Goal: Information Seeking & Learning: Learn about a topic

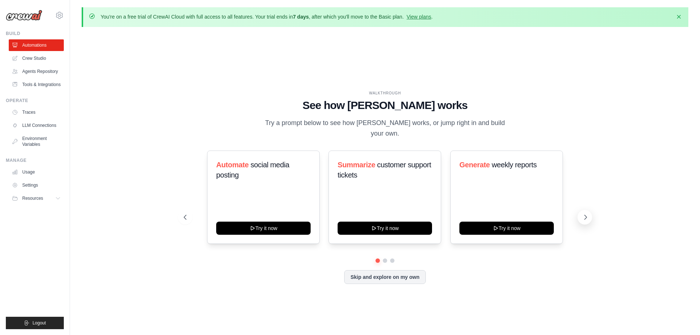
click at [585, 215] on icon at bounding box center [585, 217] width 7 height 7
click at [584, 214] on icon at bounding box center [585, 217] width 7 height 7
click at [200, 214] on div "Triage GitHub issues Try it now Analyze customer feedback Try it now Monitor we…" at bounding box center [385, 197] width 403 height 93
drag, startPoint x: 195, startPoint y: 213, endPoint x: 187, endPoint y: 213, distance: 7.7
click at [194, 213] on div "Triage GitHub issues Try it now Analyze customer feedback Try it now Monitor we…" at bounding box center [385, 197] width 403 height 93
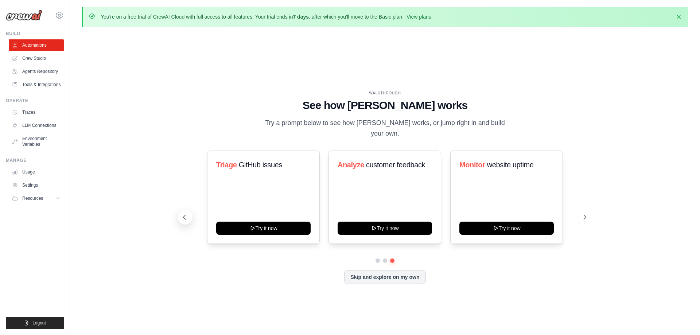
click at [187, 214] on icon at bounding box center [184, 217] width 7 height 7
click at [375, 272] on button "Skip and explore on my own" at bounding box center [384, 277] width 81 height 14
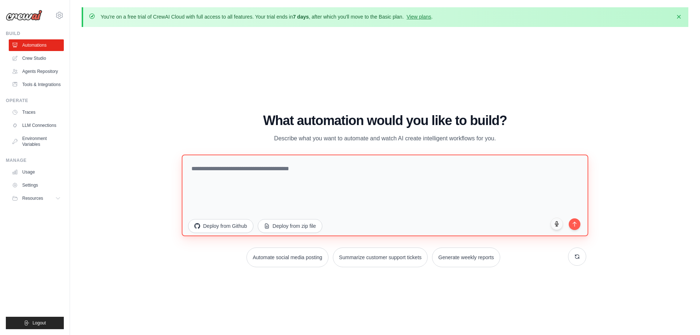
click at [325, 174] on textarea at bounding box center [385, 195] width 407 height 82
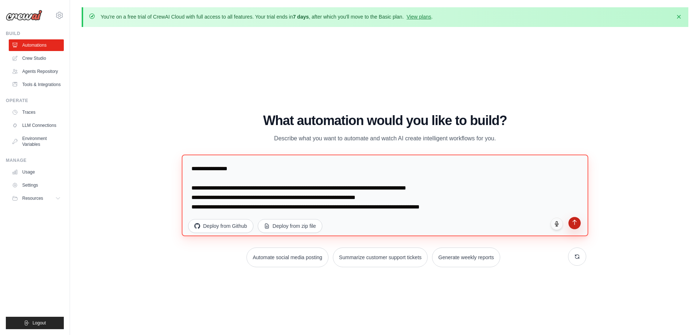
type textarea "**********"
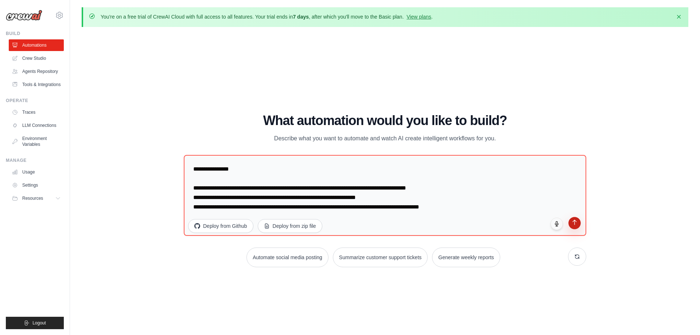
drag, startPoint x: 571, startPoint y: 222, endPoint x: 590, endPoint y: 221, distance: 18.6
click at [571, 220] on button "submit" at bounding box center [575, 224] width 12 height 12
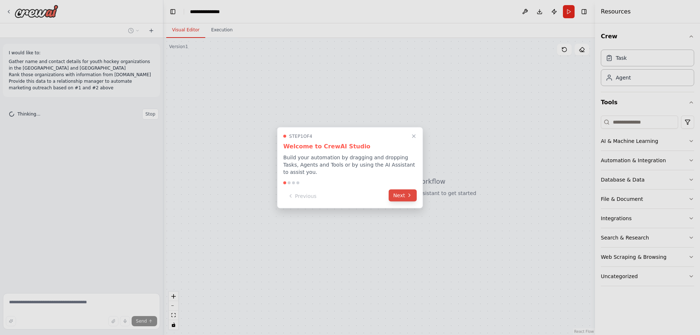
click at [403, 193] on button "Next" at bounding box center [403, 195] width 28 height 12
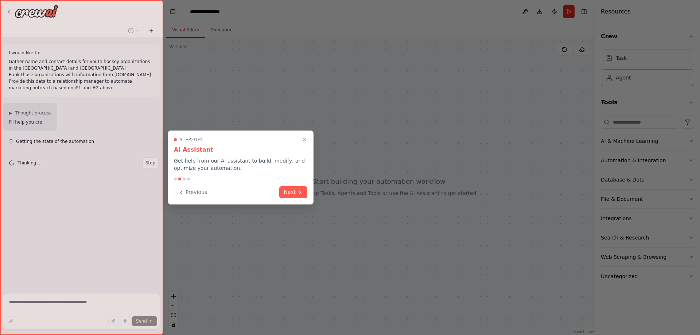
click at [290, 193] on button "Next" at bounding box center [293, 192] width 28 height 12
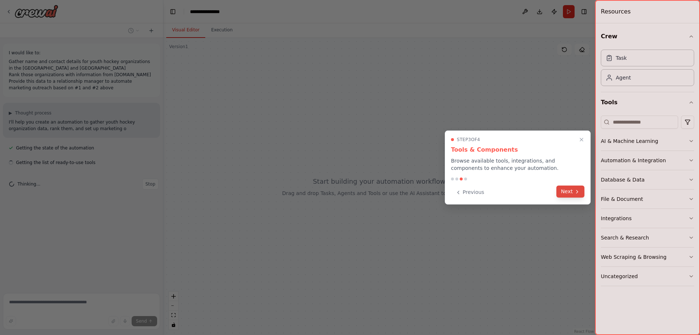
click at [571, 193] on button "Next" at bounding box center [571, 192] width 28 height 12
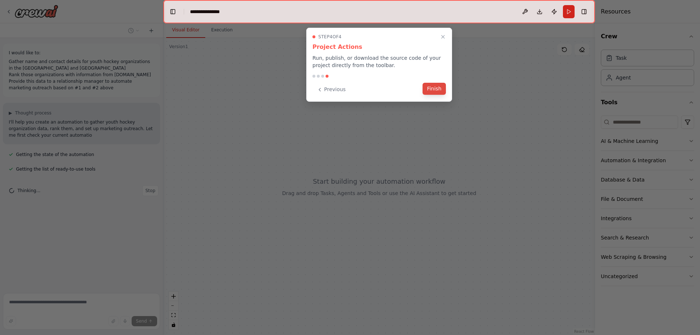
click at [434, 90] on button "Finish" at bounding box center [434, 89] width 23 height 12
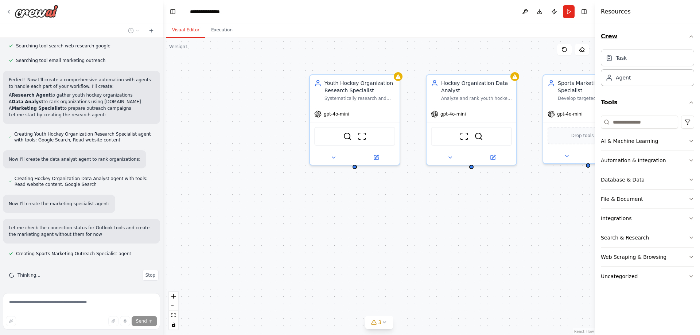
scroll to position [175, 0]
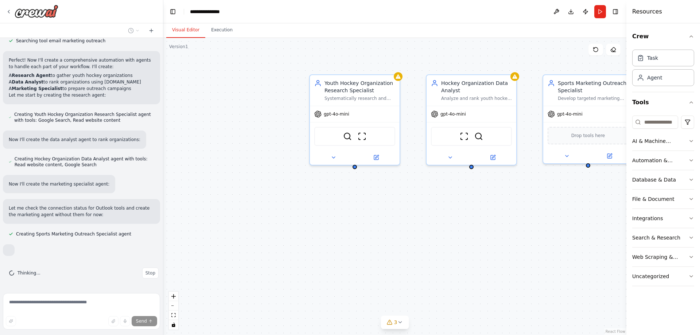
drag, startPoint x: 596, startPoint y: 18, endPoint x: 628, endPoint y: 22, distance: 32.0
click at [628, 22] on div at bounding box center [628, 167] width 3 height 335
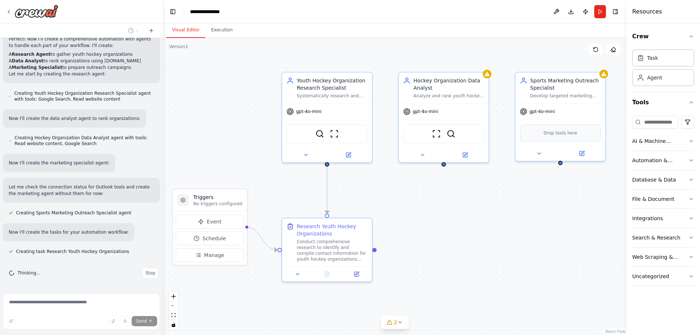
drag, startPoint x: 533, startPoint y: 256, endPoint x: 505, endPoint y: 254, distance: 27.8
click at [505, 254] on div ".deletable-edge-delete-btn { width: 20px; height: 20px; border: 0px solid #ffff…" at bounding box center [394, 186] width 463 height 297
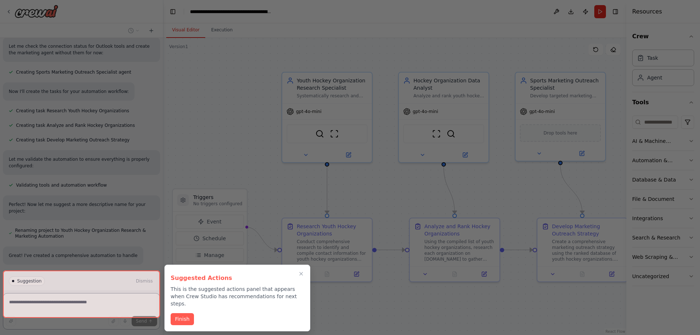
scroll to position [399, 0]
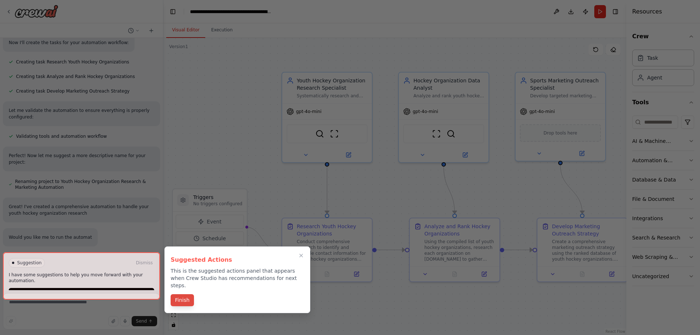
click at [177, 294] on button "Finish" at bounding box center [182, 300] width 23 height 12
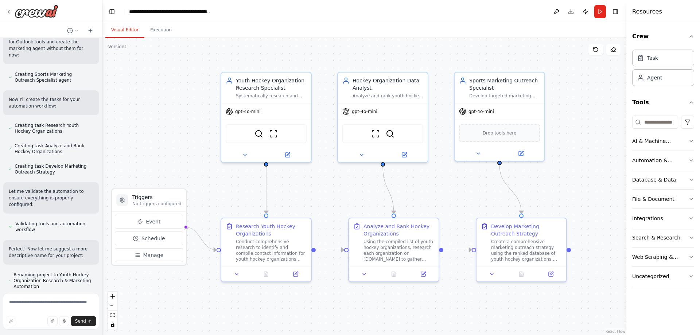
scroll to position [610, 0]
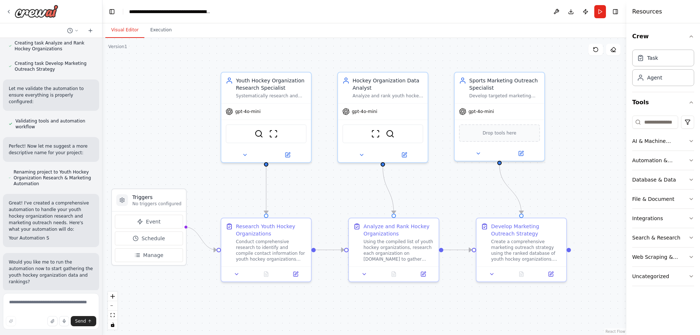
drag, startPoint x: 160, startPoint y: 102, endPoint x: 102, endPoint y: 105, distance: 58.1
click at [102, 105] on div "I would like to: Gather name and contact details for youth hockey organizations…" at bounding box center [350, 167] width 700 height 335
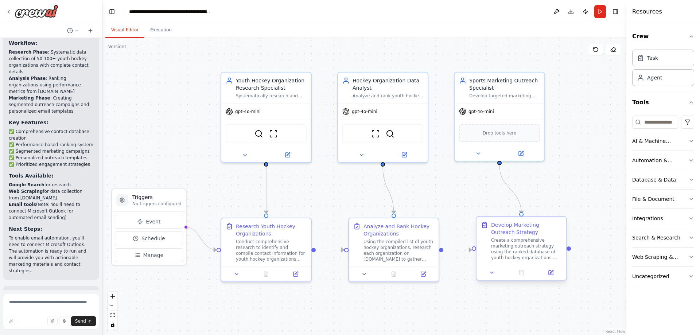
click at [538, 252] on div "Create a comprehensive marketing outreach strategy using the ranked database of…" at bounding box center [526, 248] width 71 height 23
click at [582, 170] on div ".deletable-edge-delete-btn { width: 20px; height: 20px; border: 0px solid #ffff…" at bounding box center [364, 186] width 524 height 297
click at [277, 237] on div "Conduct comprehensive research to identify and compile contact information for …" at bounding box center [271, 248] width 71 height 23
click at [35, 302] on textarea at bounding box center [51, 311] width 96 height 36
type textarea "**********"
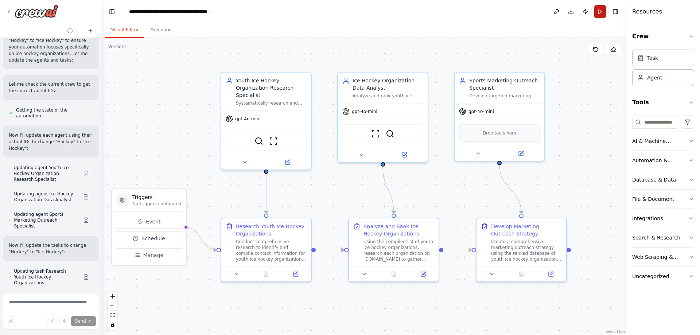
scroll to position [1323, 0]
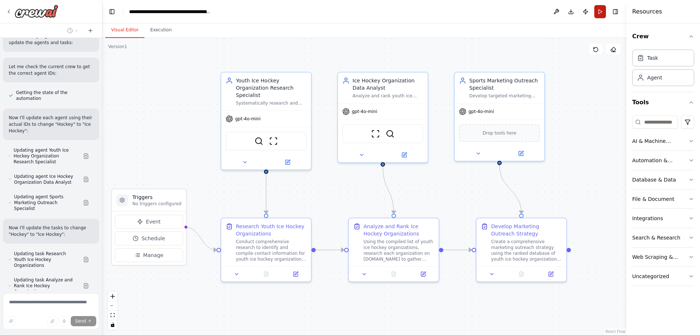
click at [600, 12] on button "Run" at bounding box center [601, 11] width 12 height 13
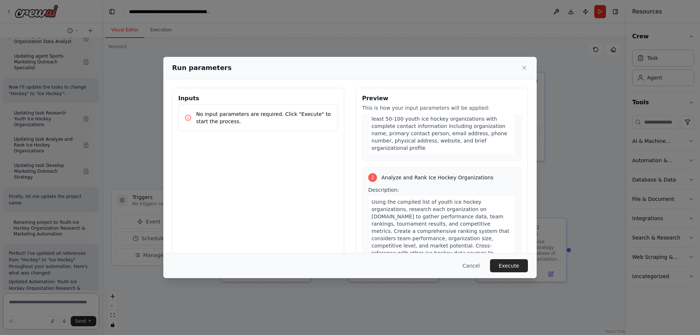
scroll to position [46, 0]
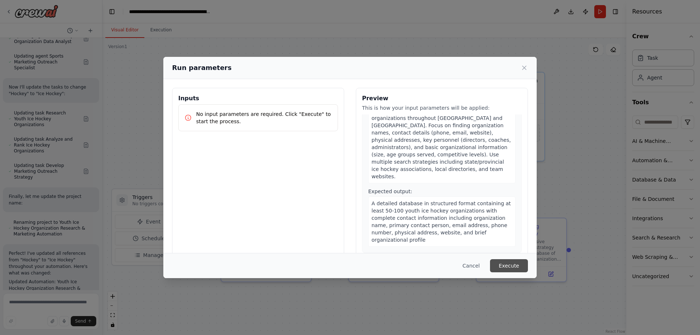
click at [503, 268] on button "Execute" at bounding box center [509, 265] width 38 height 13
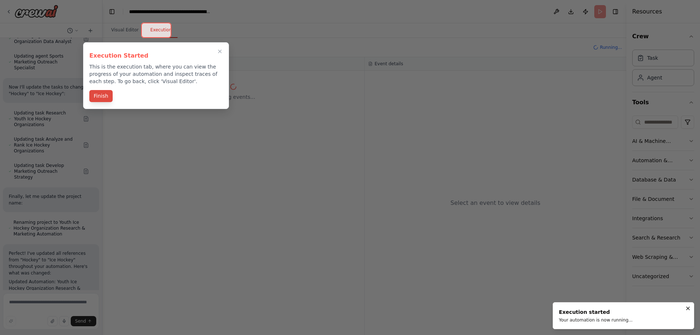
click at [96, 93] on button "Finish" at bounding box center [100, 96] width 23 height 12
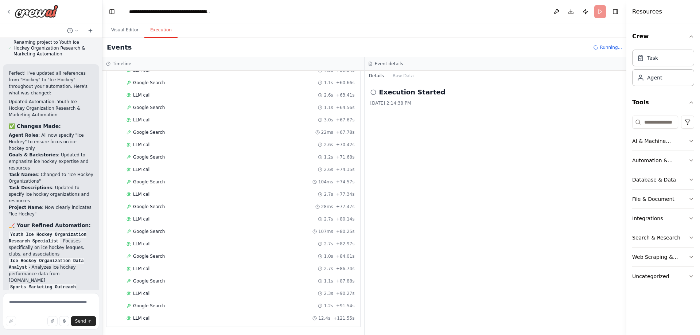
scroll to position [1232, 0]
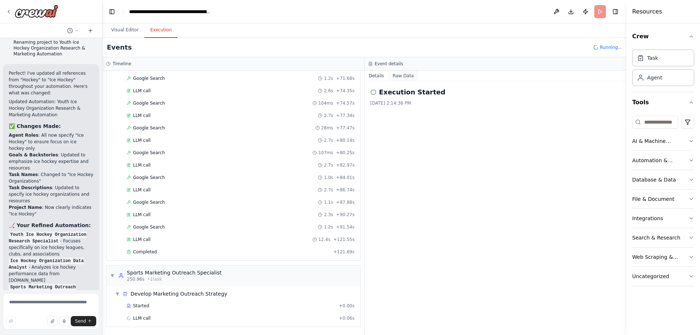
click at [399, 76] on button "Raw Data" at bounding box center [403, 76] width 30 height 10
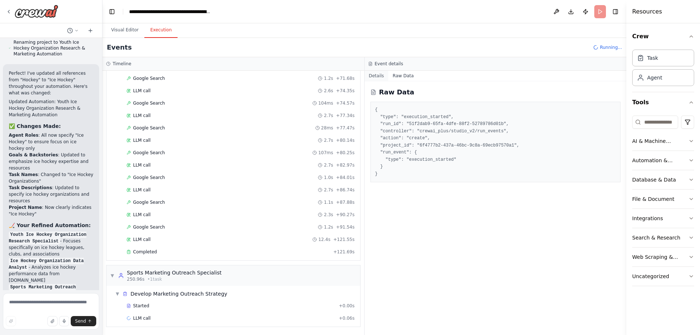
click at [379, 77] on button "Details" at bounding box center [377, 76] width 24 height 10
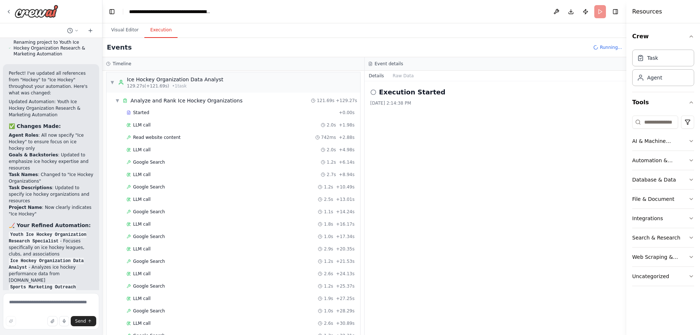
scroll to position [1244, 0]
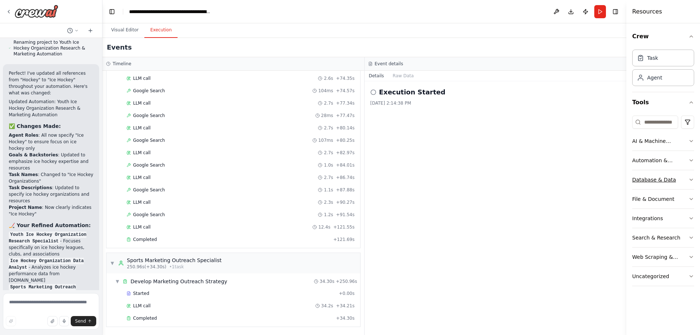
click at [680, 178] on button "Database & Data" at bounding box center [663, 179] width 62 height 19
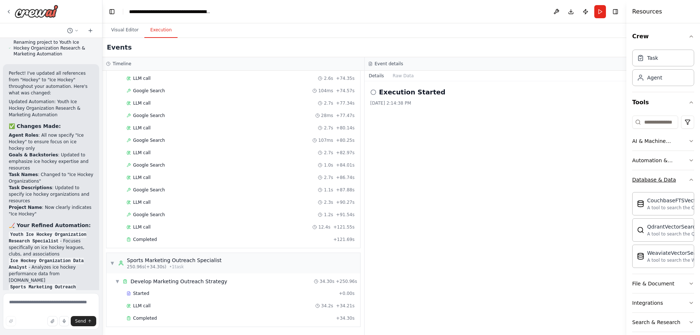
click at [680, 178] on button "Database & Data" at bounding box center [663, 179] width 62 height 19
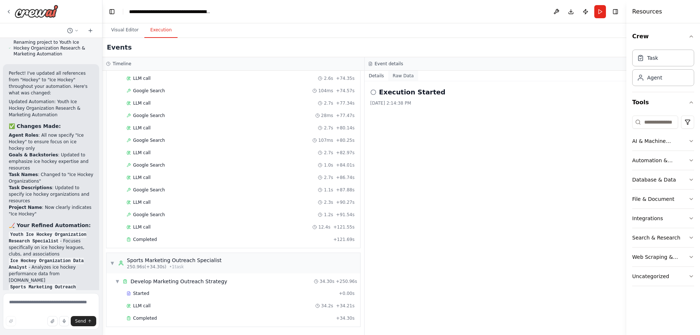
click at [403, 77] on button "Raw Data" at bounding box center [403, 76] width 30 height 10
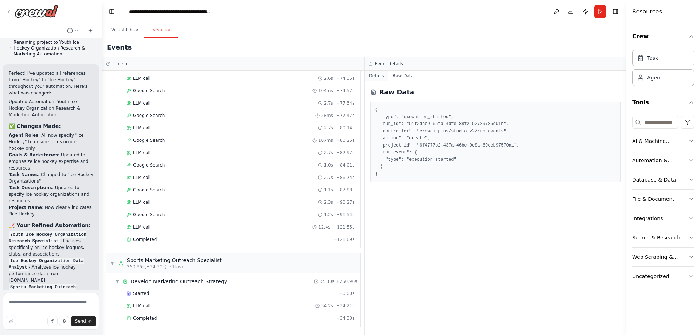
click at [375, 78] on button "Details" at bounding box center [377, 76] width 24 height 10
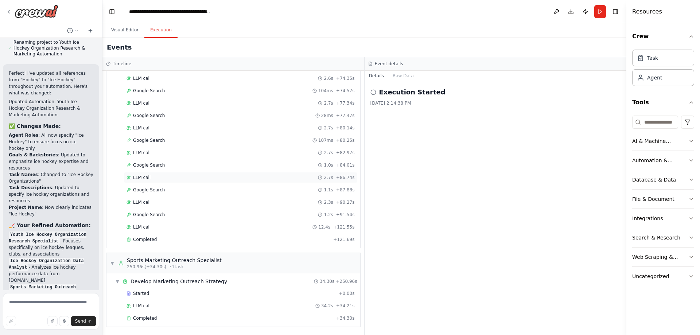
scroll to position [1152, 0]
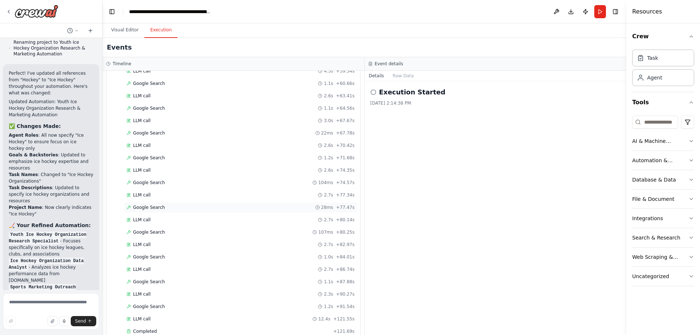
click at [163, 209] on div "Google Search 28ms + 77.47s" at bounding box center [241, 208] width 228 height 6
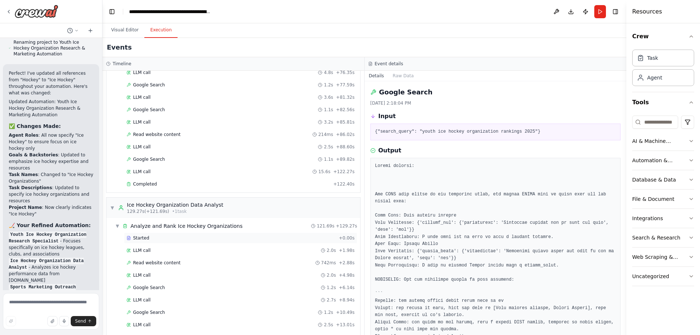
scroll to position [325, 0]
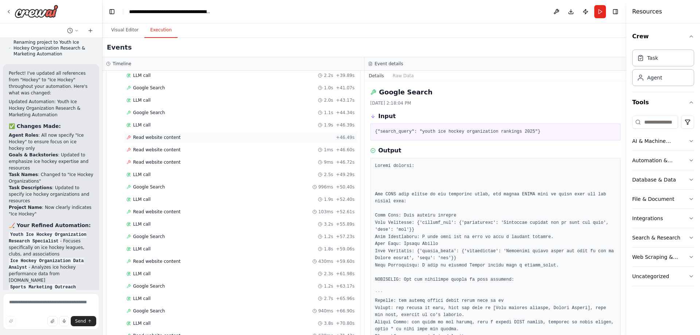
click at [240, 139] on div "Read website content + 46.49s" at bounding box center [241, 138] width 228 height 6
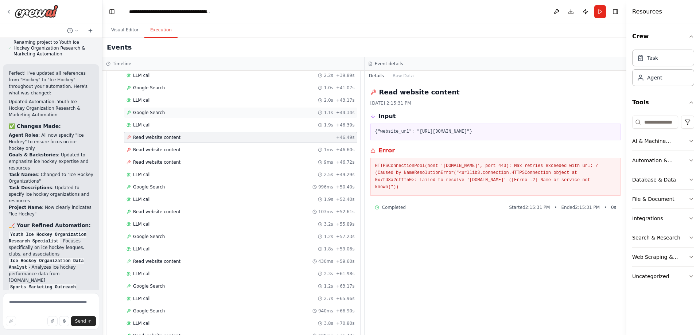
click at [243, 110] on div "Google Search 1.1s + 44.34s" at bounding box center [241, 113] width 228 height 6
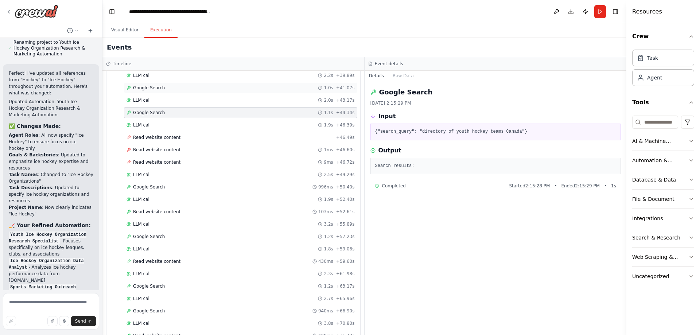
click at [169, 89] on div "Google Search 1.0s + 41.07s" at bounding box center [241, 88] width 228 height 6
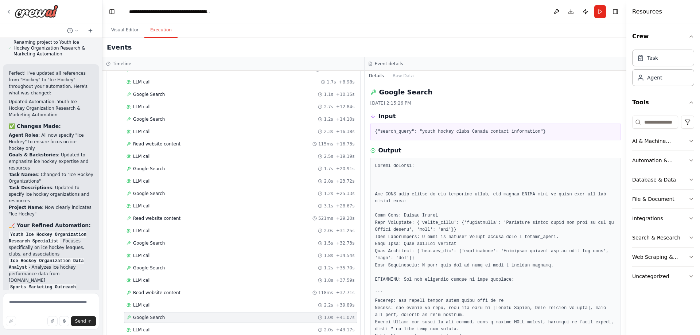
scroll to position [0, 0]
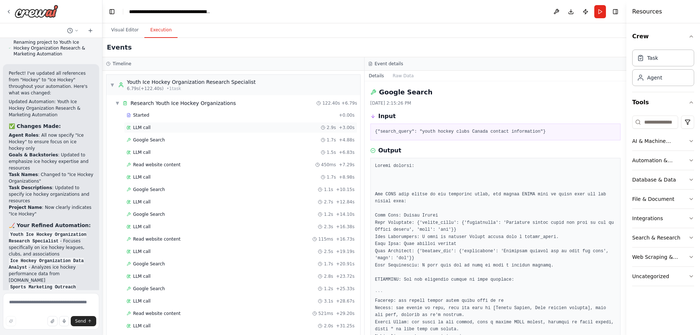
click at [173, 127] on div "LLM call 2.9s + 3.00s" at bounding box center [241, 128] width 228 height 6
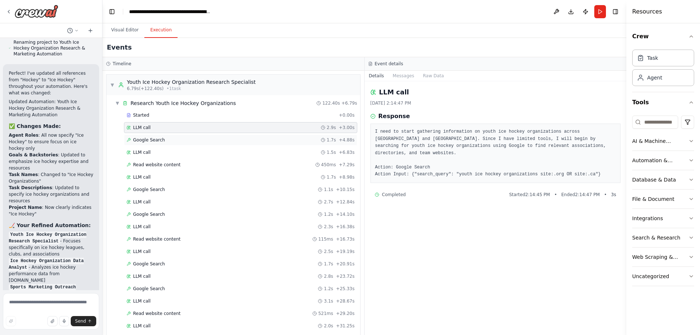
click at [173, 140] on div "Google Search 1.7s + 4.88s" at bounding box center [241, 140] width 228 height 6
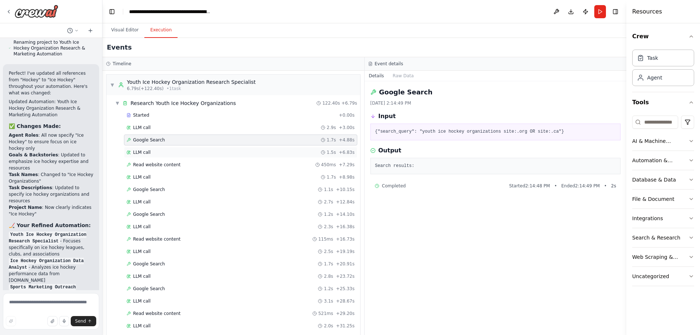
click at [173, 152] on div "LLM call 1.5s + 6.83s" at bounding box center [241, 153] width 228 height 6
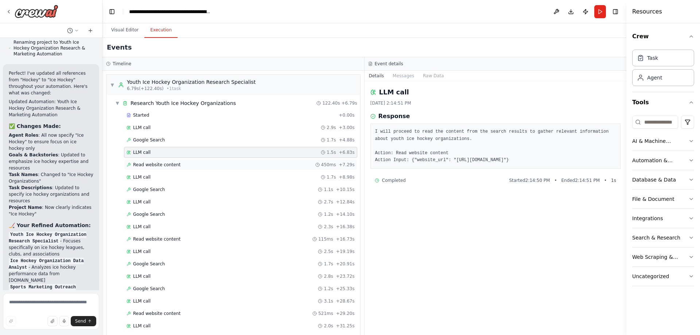
click at [176, 162] on div "Read website content 450ms + 7.29s" at bounding box center [240, 164] width 233 height 11
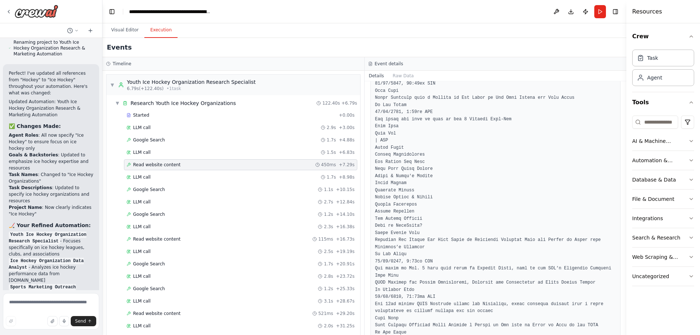
scroll to position [564, 0]
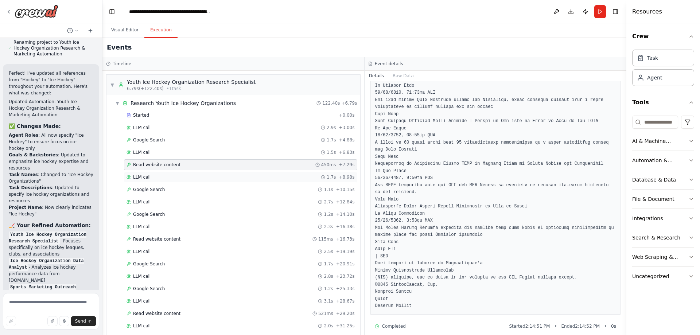
click at [182, 180] on div "LLM call 1.7s + 8.98s" at bounding box center [240, 177] width 233 height 11
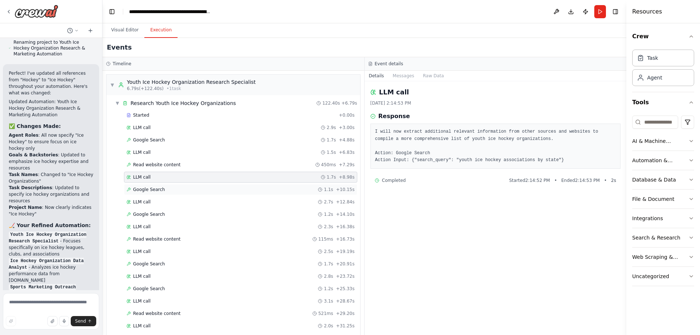
click at [187, 190] on div "Google Search 1.1s + 10.15s" at bounding box center [241, 190] width 228 height 6
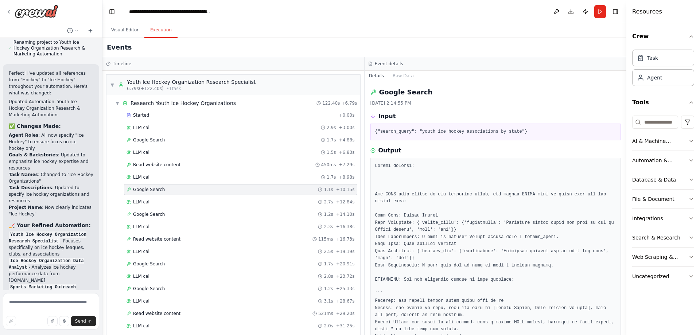
click at [183, 185] on div "Google Search 1.1s + 10.15s" at bounding box center [240, 189] width 233 height 11
click at [182, 182] on div "LLM call 1.7s + 8.98s" at bounding box center [240, 177] width 233 height 11
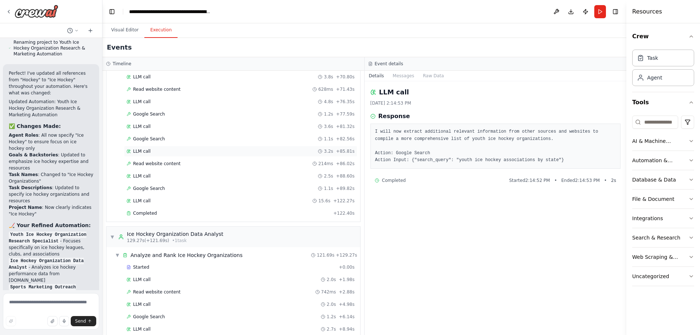
scroll to position [506, 0]
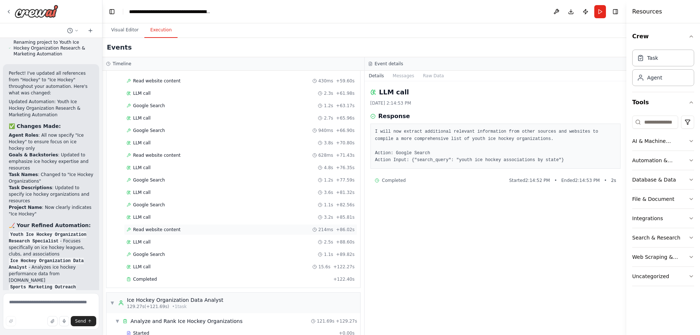
click at [178, 227] on div "Read website content 214ms + 86.02s" at bounding box center [241, 230] width 228 height 6
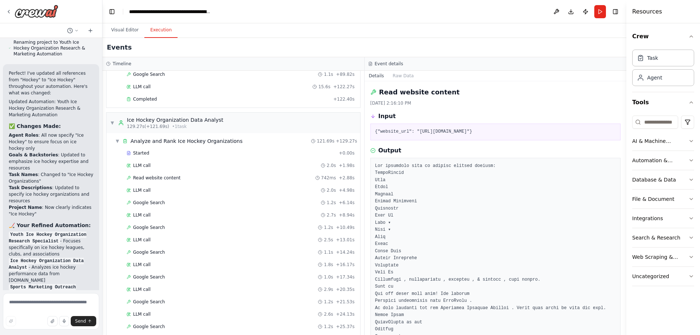
scroll to position [689, 0]
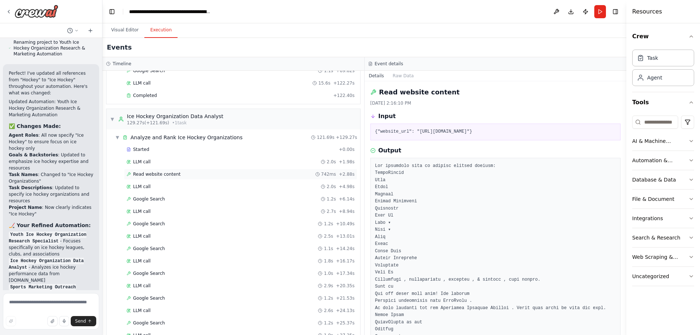
click at [174, 173] on span "Read website content" at bounding box center [156, 174] width 47 height 6
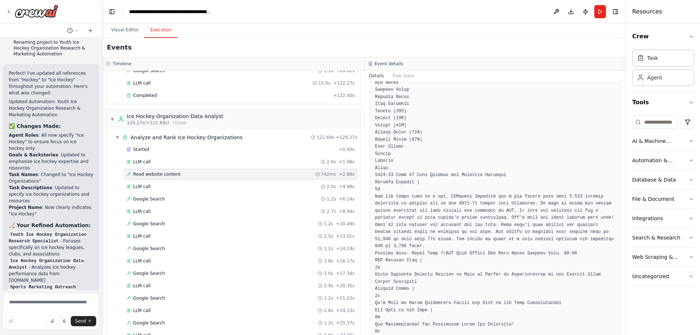
scroll to position [643, 0]
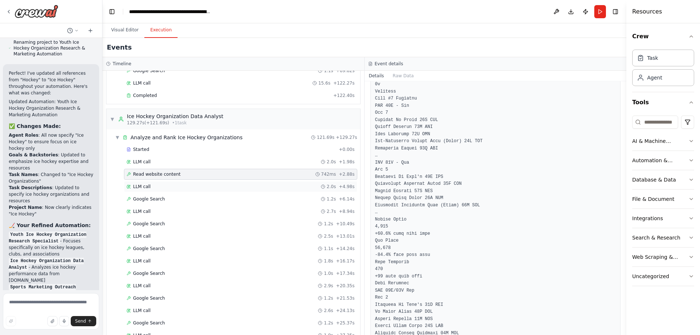
click at [184, 186] on div "LLM call 2.0s + 4.98s" at bounding box center [241, 187] width 228 height 6
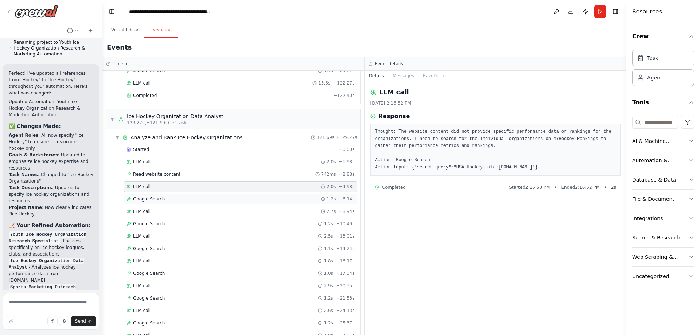
click at [177, 200] on div "Google Search 1.2s + 6.14s" at bounding box center [241, 199] width 228 height 6
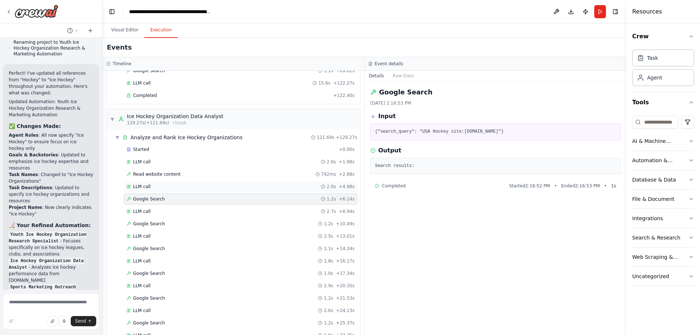
click at [178, 191] on div "LLM call 2.0s + 4.98s" at bounding box center [240, 186] width 233 height 11
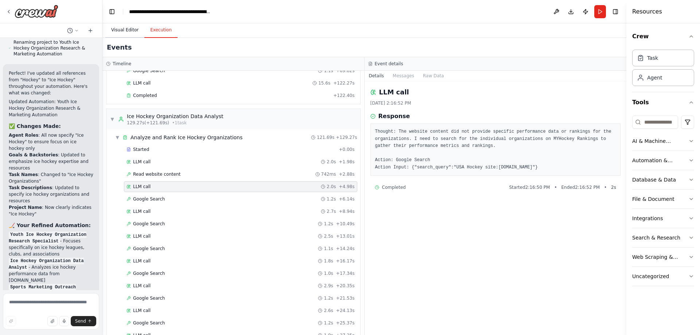
click at [126, 30] on button "Visual Editor" at bounding box center [124, 30] width 39 height 15
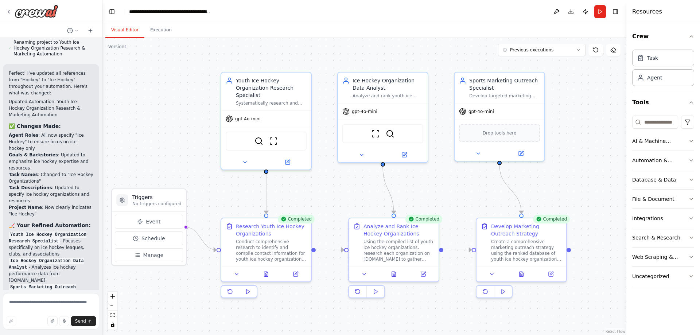
click at [111, 13] on button "Toggle Left Sidebar" at bounding box center [112, 12] width 10 height 10
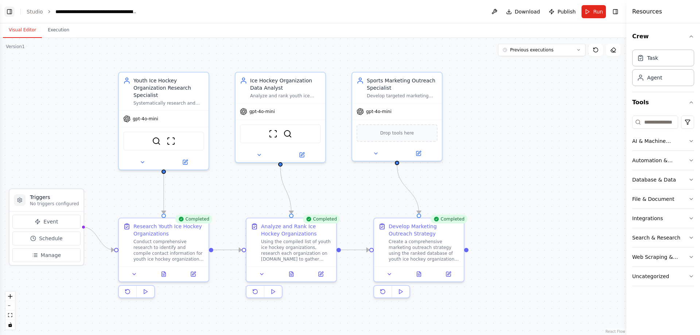
click at [6, 11] on button "Toggle Left Sidebar" at bounding box center [9, 12] width 10 height 10
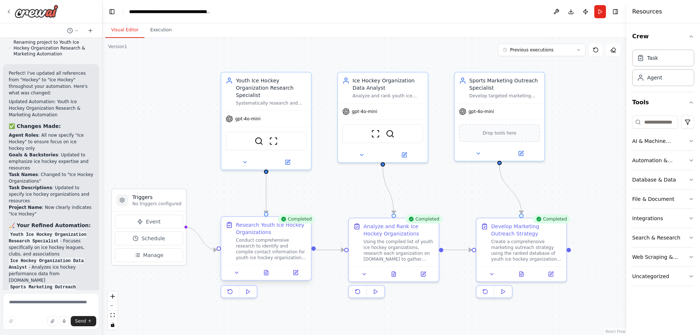
click at [259, 247] on div "Conduct comprehensive research to identify and compile contact information for …" at bounding box center [271, 248] width 71 height 23
click at [235, 273] on icon at bounding box center [237, 273] width 6 height 6
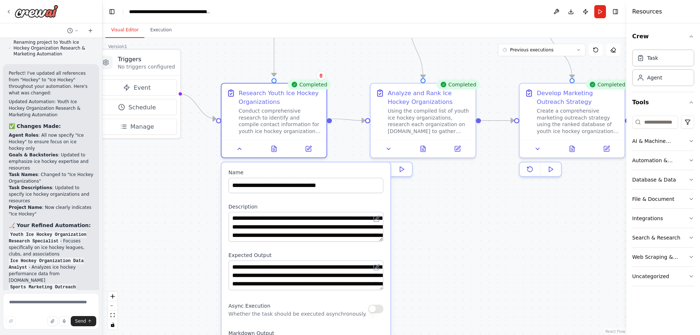
drag, startPoint x: 345, startPoint y: 228, endPoint x: 334, endPoint y: 19, distance: 208.9
click at [334, 38] on div ".deletable-edge-delete-btn { width: 20px; height: 20px; border: 0px solid #ffff…" at bounding box center [364, 186] width 524 height 297
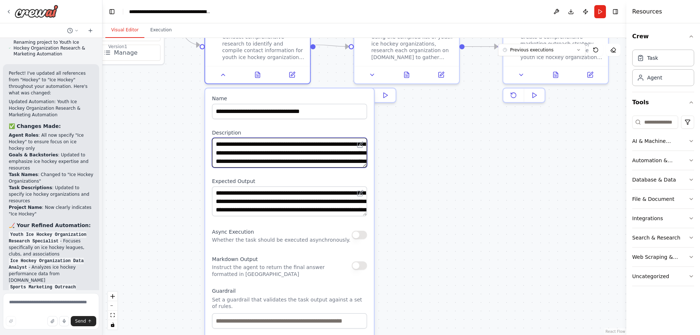
click at [285, 144] on textarea "**********" at bounding box center [289, 153] width 155 height 30
drag, startPoint x: 263, startPoint y: 146, endPoint x: 344, endPoint y: 162, distance: 82.7
click at [344, 162] on textarea "**********" at bounding box center [289, 153] width 155 height 30
click at [343, 162] on textarea "**********" at bounding box center [289, 153] width 155 height 30
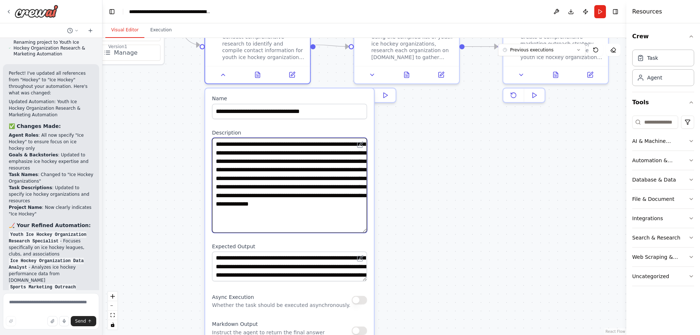
drag, startPoint x: 364, startPoint y: 165, endPoint x: 369, endPoint y: 230, distance: 65.5
click at [367, 230] on textarea "**********" at bounding box center [289, 185] width 155 height 95
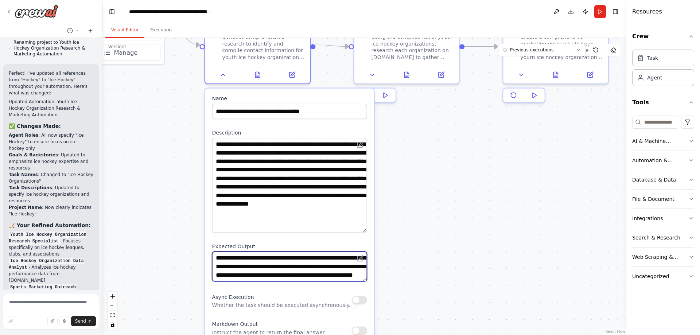
scroll to position [22, 0]
drag, startPoint x: 218, startPoint y: 259, endPoint x: 323, endPoint y: 274, distance: 106.2
click at [323, 274] on textarea "**********" at bounding box center [289, 267] width 155 height 30
click at [322, 273] on textarea "**********" at bounding box center [289, 267] width 155 height 30
click at [415, 258] on div ".deletable-edge-delete-btn { width: 20px; height: 20px; border: 0px solid #ffff…" at bounding box center [364, 186] width 524 height 297
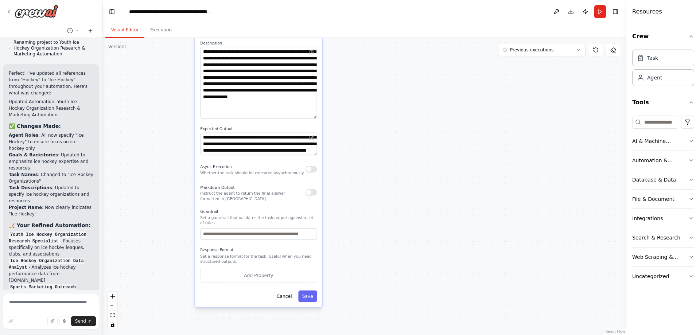
drag, startPoint x: 426, startPoint y: 288, endPoint x: 364, endPoint y: 168, distance: 135.2
click at [364, 168] on div ".deletable-edge-delete-btn { width: 20px; height: 20px; border: 0px solid #ffff…" at bounding box center [364, 186] width 524 height 297
drag, startPoint x: 280, startPoint y: 229, endPoint x: 323, endPoint y: 228, distance: 42.7
click at [317, 228] on input "text" at bounding box center [258, 234] width 117 height 12
drag, startPoint x: 264, startPoint y: 230, endPoint x: 310, endPoint y: 229, distance: 45.6
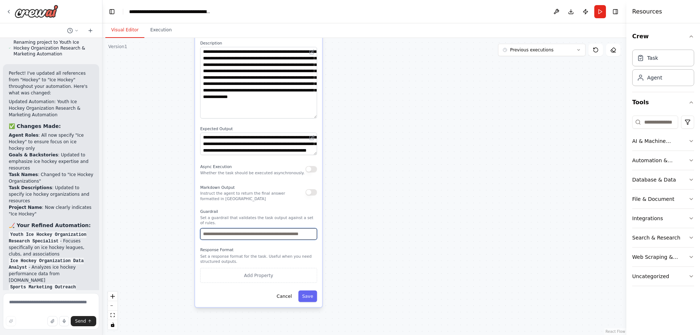
click at [310, 229] on input "text" at bounding box center [258, 234] width 117 height 12
click at [385, 216] on div ".deletable-edge-delete-btn { width: 20px; height: 20px; border: 0px solid #ffff…" at bounding box center [364, 186] width 524 height 297
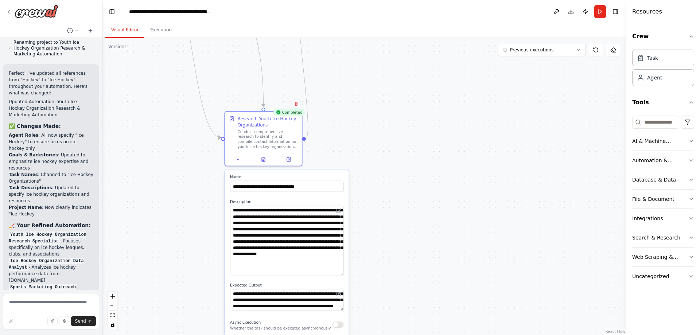
drag, startPoint x: 343, startPoint y: 159, endPoint x: 352, endPoint y: 241, distance: 83.3
click at [352, 241] on div ".deletable-edge-delete-btn { width: 20px; height: 20px; border: 0px solid #ffff…" at bounding box center [364, 186] width 524 height 297
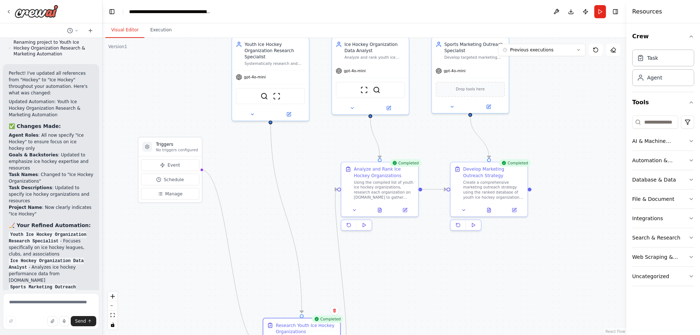
drag, startPoint x: 352, startPoint y: 117, endPoint x: 384, endPoint y: 307, distance: 192.8
click at [384, 311] on div ".deletable-edge-delete-btn { width: 20px; height: 20px; border: 0px solid #ffff…" at bounding box center [364, 186] width 524 height 297
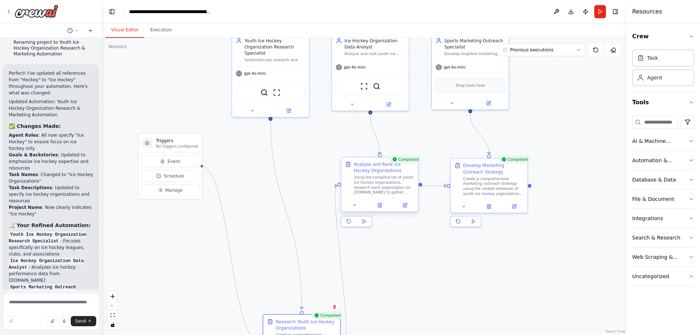
click at [378, 175] on div "Using the compiled list of youth ice hockey organizations, research each organi…" at bounding box center [384, 185] width 61 height 20
click at [379, 187] on div "Using the compiled list of youth ice hockey organizations, research each organi…" at bounding box center [384, 185] width 61 height 20
click at [353, 207] on button at bounding box center [355, 206] width 22 height 8
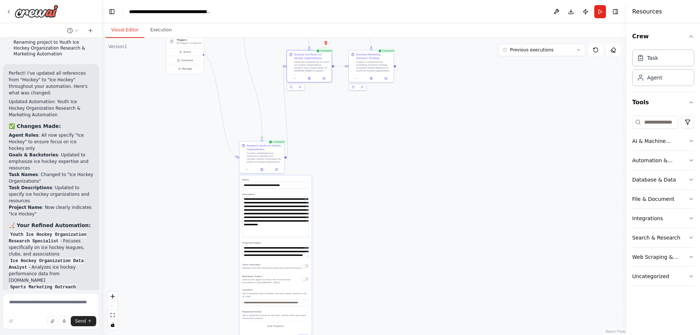
drag, startPoint x: 383, startPoint y: 277, endPoint x: 341, endPoint y: 160, distance: 123.9
click at [341, 160] on div ".deletable-edge-delete-btn { width: 20px; height: 20px; border: 0px solid #ffff…" at bounding box center [364, 186] width 524 height 297
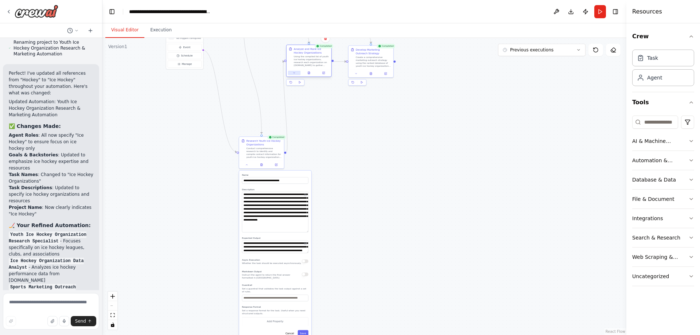
click at [295, 71] on button at bounding box center [294, 73] width 12 height 4
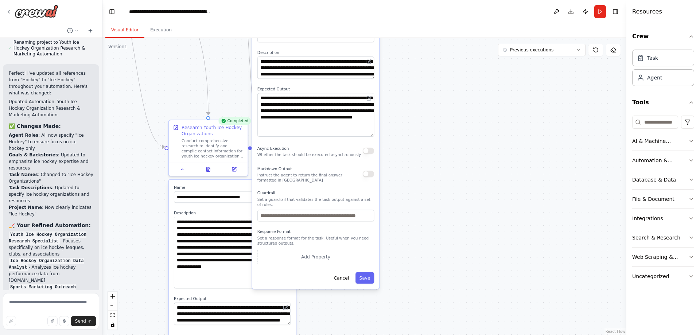
drag, startPoint x: 372, startPoint y: 112, endPoint x: 412, endPoint y: 134, distance: 45.4
click at [374, 134] on textarea "**********" at bounding box center [316, 115] width 117 height 44
click at [412, 134] on div ".deletable-edge-delete-btn { width: 20px; height: 20px; border: 0px solid #ffff…" at bounding box center [364, 186] width 524 height 297
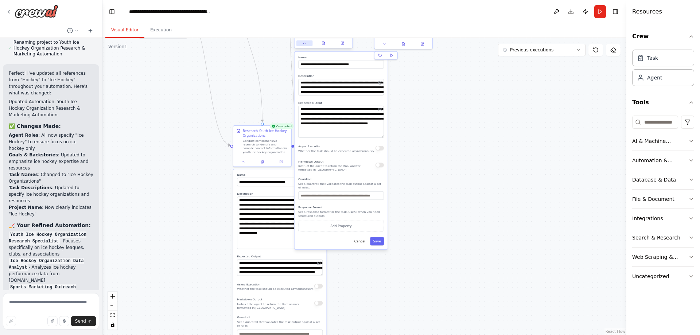
click at [303, 42] on icon at bounding box center [305, 43] width 4 height 4
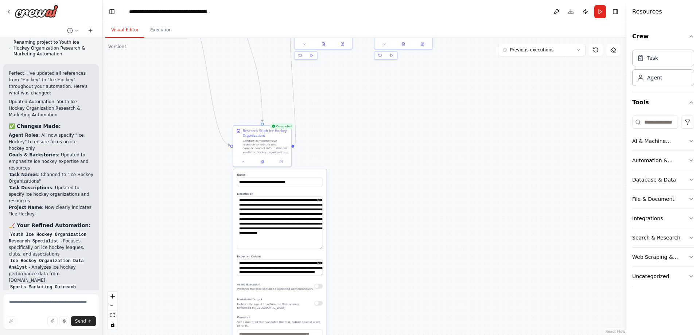
click at [405, 98] on div ".deletable-edge-delete-btn { width: 20px; height: 20px; border: 0px solid #ffff…" at bounding box center [364, 186] width 524 height 297
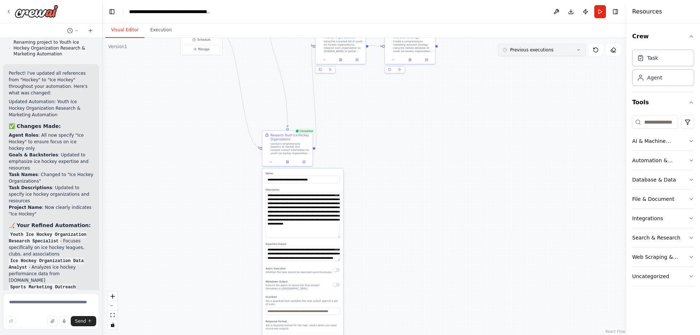
click at [580, 48] on icon at bounding box center [579, 50] width 4 height 4
click at [519, 64] on div "9m ago" at bounding box center [546, 64] width 73 height 6
click at [341, 59] on icon at bounding box center [341, 59] width 2 height 3
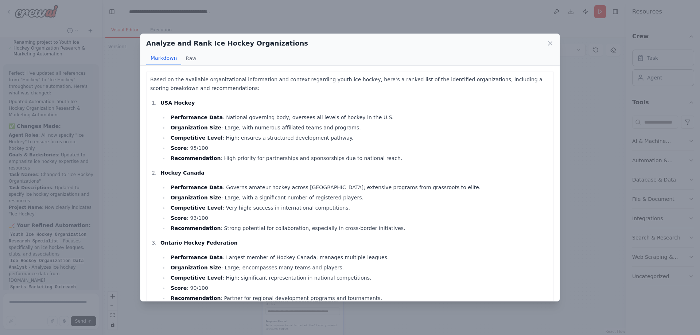
scroll to position [0, 0]
click at [187, 59] on button "Raw" at bounding box center [190, 58] width 19 height 14
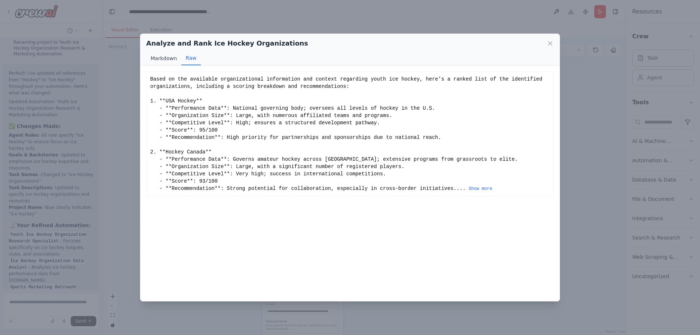
click at [164, 57] on button "Markdown" at bounding box center [163, 58] width 35 height 14
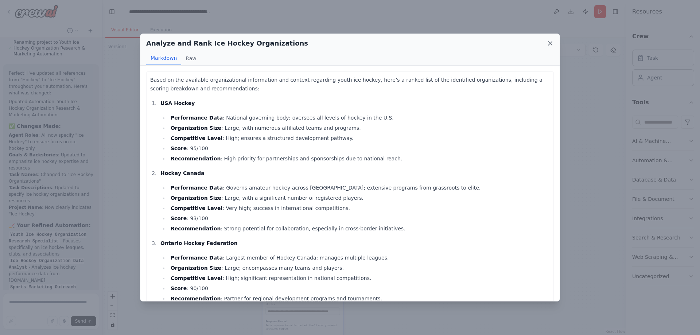
click at [552, 45] on icon at bounding box center [551, 44] width 4 height 4
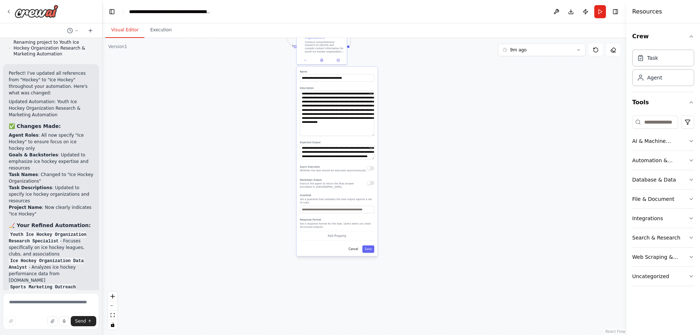
drag, startPoint x: 190, startPoint y: 135, endPoint x: 215, endPoint y: 3, distance: 134.3
click at [215, 38] on div ".deletable-edge-delete-btn { width: 20px; height: 20px; border: 0px solid #ffff…" at bounding box center [364, 186] width 524 height 297
click at [322, 58] on button at bounding box center [321, 59] width 17 height 5
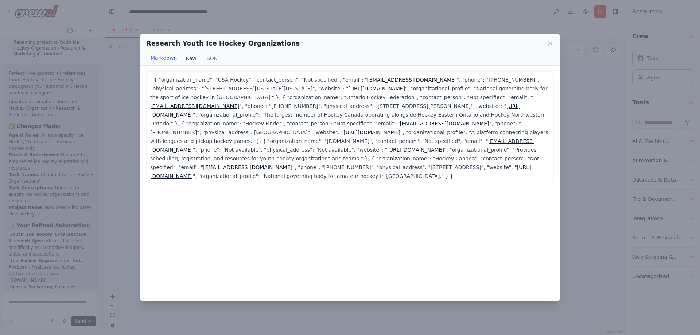
click at [189, 57] on button "Raw" at bounding box center [190, 58] width 19 height 14
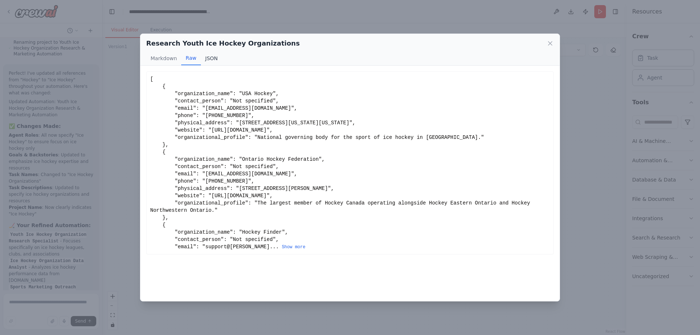
click at [211, 58] on button "JSON" at bounding box center [212, 58] width 22 height 14
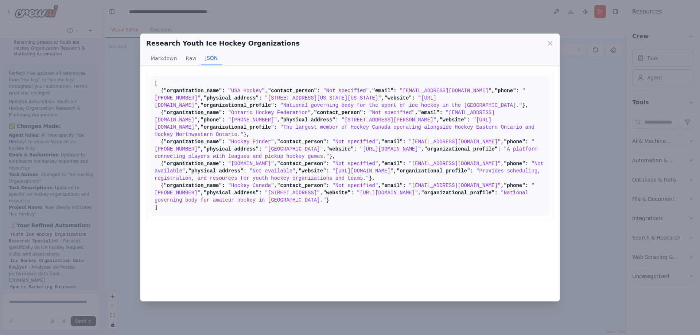
scroll to position [143, 0]
drag, startPoint x: 271, startPoint y: 158, endPoint x: 229, endPoint y: 158, distance: 42.3
click at [229, 161] on span ""YouthHockey.com"" at bounding box center [251, 164] width 46 height 6
click at [231, 161] on span ""YouthHockey.com"" at bounding box center [251, 164] width 46 height 6
drag, startPoint x: 229, startPoint y: 159, endPoint x: 269, endPoint y: 159, distance: 40.1
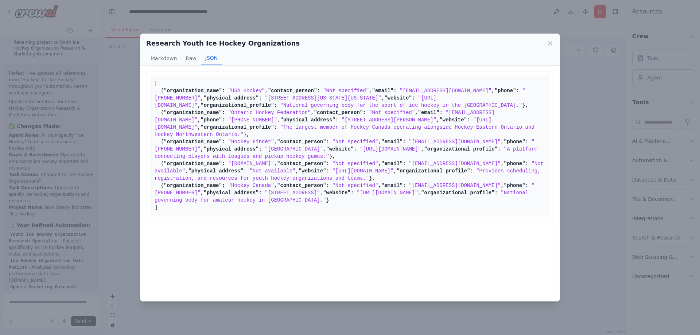
click at [269, 161] on span ""YouthHockey.com"" at bounding box center [251, 164] width 46 height 6
copy span "YouthHockey.com"
drag, startPoint x: 558, startPoint y: 40, endPoint x: 556, endPoint y: 46, distance: 6.0
click at [558, 42] on div "Research Youth Ice Hockey Organizations Markdown Raw JSON" at bounding box center [349, 50] width 419 height 32
click at [555, 47] on div "Research Youth Ice Hockey Organizations Markdown Raw JSON" at bounding box center [349, 50] width 419 height 32
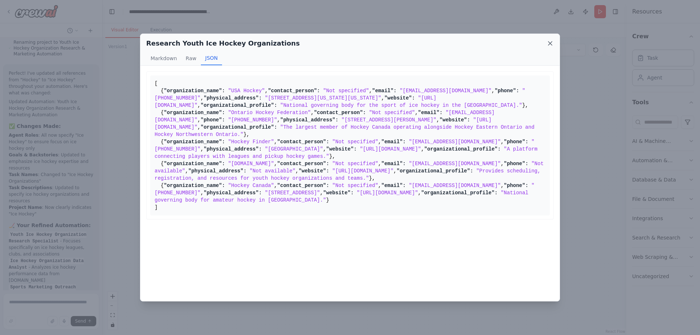
click at [550, 45] on icon at bounding box center [550, 43] width 7 height 7
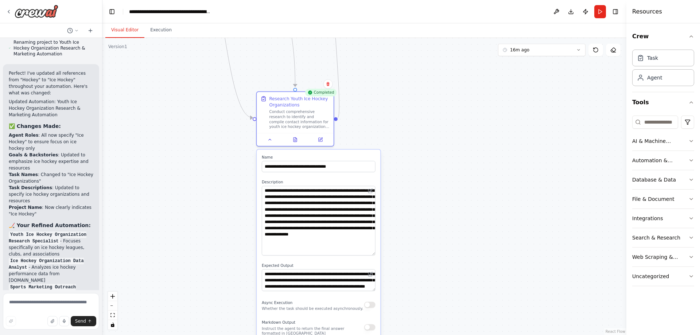
drag, startPoint x: 409, startPoint y: 129, endPoint x: 395, endPoint y: 235, distance: 106.0
click at [395, 252] on div ".deletable-edge-delete-btn { width: 20px; height: 20px; border: 0px solid #ffff…" at bounding box center [364, 186] width 524 height 297
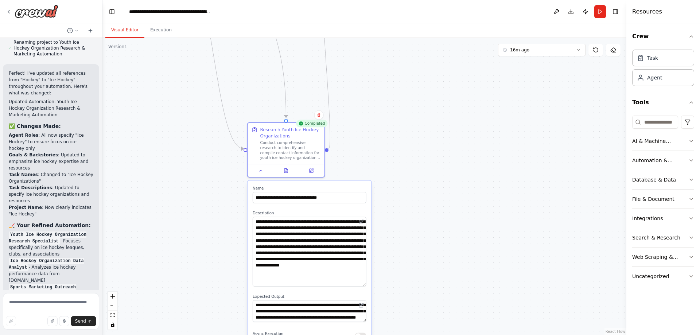
drag, startPoint x: 398, startPoint y: 38, endPoint x: 413, endPoint y: 132, distance: 94.9
click at [461, 220] on div "Visual Editor Execution Version 1 16m ago Show Tools Hide Agents .deletable-edg…" at bounding box center [364, 179] width 524 height 312
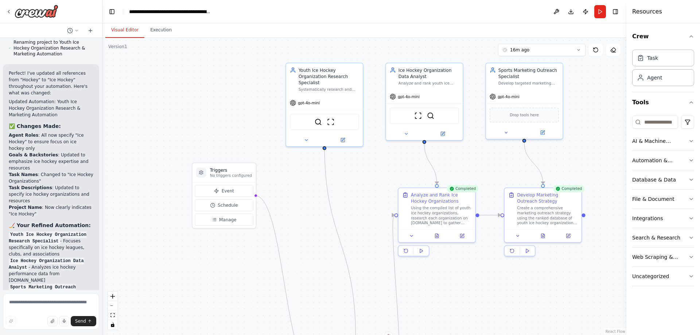
drag, startPoint x: 395, startPoint y: 97, endPoint x: 473, endPoint y: 315, distance: 231.7
click at [471, 320] on div ".deletable-edge-delete-btn { width: 20px; height: 20px; border: 0px solid #ffff…" at bounding box center [364, 186] width 524 height 297
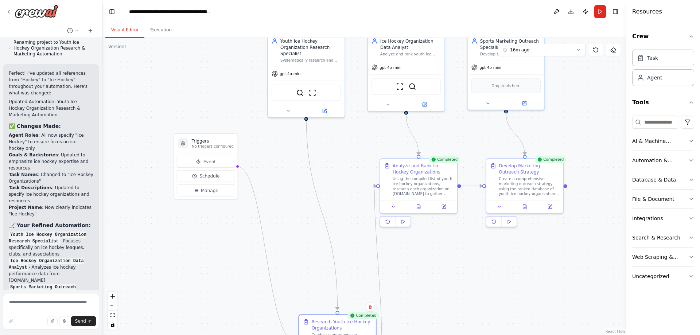
drag, startPoint x: 487, startPoint y: 301, endPoint x: 451, endPoint y: 262, distance: 52.9
click at [451, 262] on div ".deletable-edge-delete-btn { width: 20px; height: 20px; border: 0px solid #ffff…" at bounding box center [364, 186] width 524 height 297
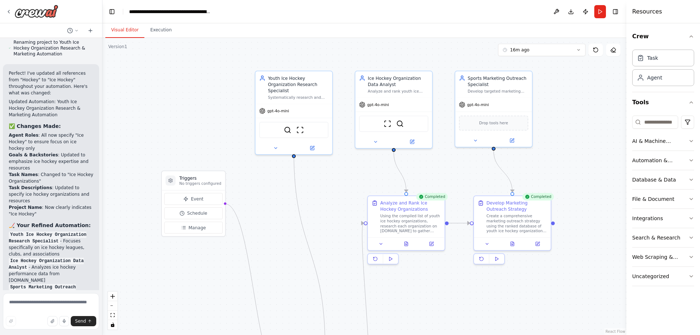
drag, startPoint x: 452, startPoint y: 234, endPoint x: 440, endPoint y: 276, distance: 43.4
click at [449, 279] on div ".deletable-edge-delete-btn { width: 20px; height: 20px; border: 0px solid #ffff…" at bounding box center [364, 186] width 524 height 297
click at [272, 107] on span "gpt-4o-mini" at bounding box center [278, 109] width 22 height 5
click at [285, 125] on img at bounding box center [288, 129] width 8 height 8
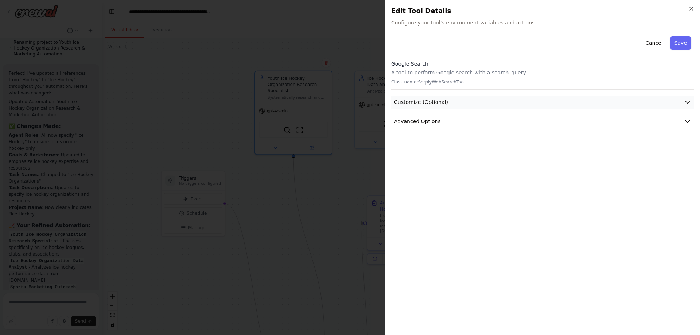
click at [426, 103] on span "Customize (Optional)" at bounding box center [421, 101] width 54 height 7
click at [429, 102] on span "Customize (Optional)" at bounding box center [421, 101] width 54 height 7
click at [426, 120] on span "Advanced Options" at bounding box center [417, 121] width 47 height 7
click at [430, 121] on span "Advanced Options" at bounding box center [417, 121] width 47 height 7
click at [209, 110] on body "I would like to: Gather name and contact details for youth hockey organizations…" at bounding box center [350, 167] width 700 height 335
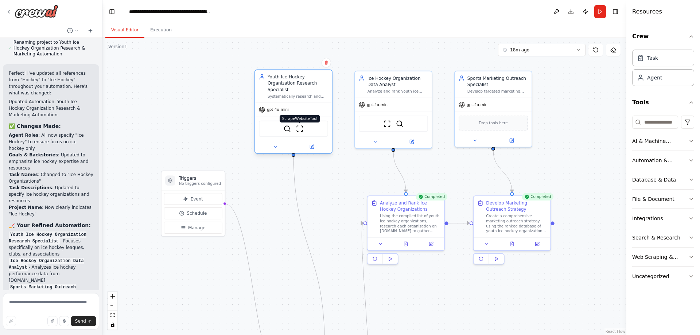
click at [297, 125] on img at bounding box center [300, 129] width 8 height 8
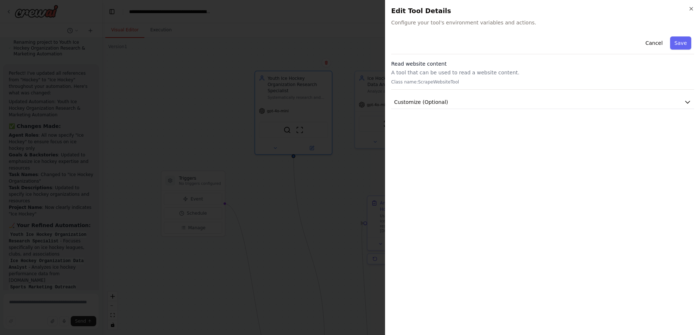
click at [414, 82] on p "Class name: ScrapeWebsiteTool" at bounding box center [542, 82] width 303 height 6
click at [422, 102] on span "Customize (Optional)" at bounding box center [421, 101] width 54 height 7
click at [155, 44] on body "I would like to: Gather name and contact details for youth hockey organizations…" at bounding box center [350, 167] width 700 height 335
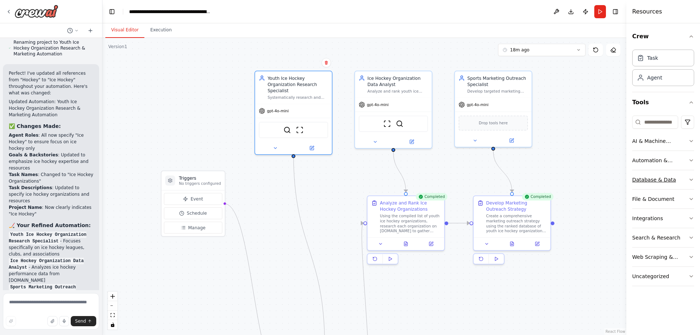
click at [692, 182] on icon "button" at bounding box center [692, 180] width 6 height 6
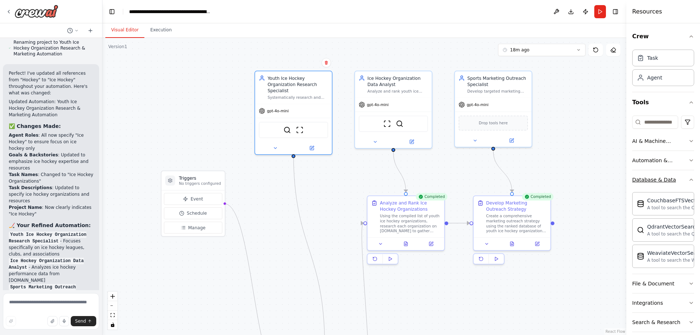
click at [692, 180] on icon "button" at bounding box center [692, 180] width 6 height 6
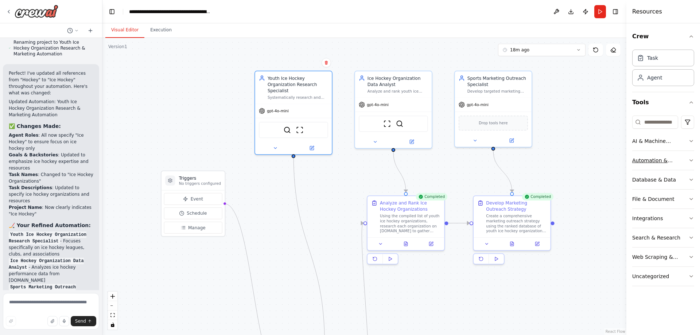
click at [693, 159] on icon "button" at bounding box center [692, 161] width 6 height 6
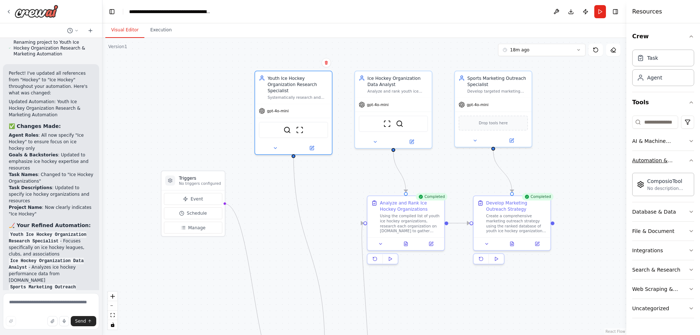
click at [693, 159] on icon "button" at bounding box center [692, 161] width 6 height 6
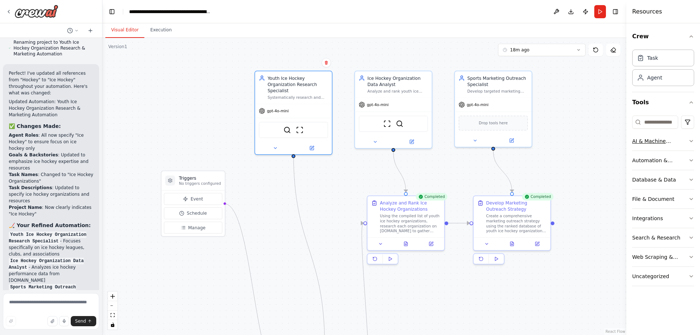
click at [694, 143] on icon "button" at bounding box center [692, 141] width 6 height 6
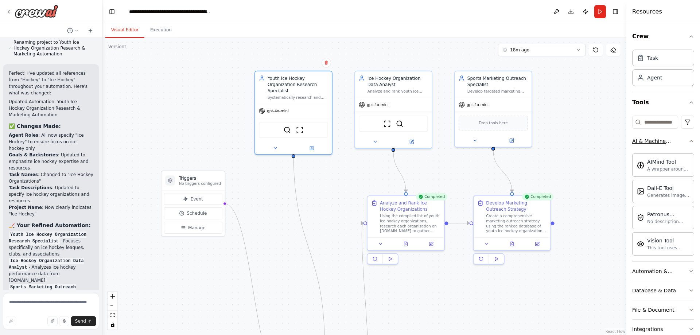
click at [693, 141] on icon "button" at bounding box center [692, 141] width 6 height 6
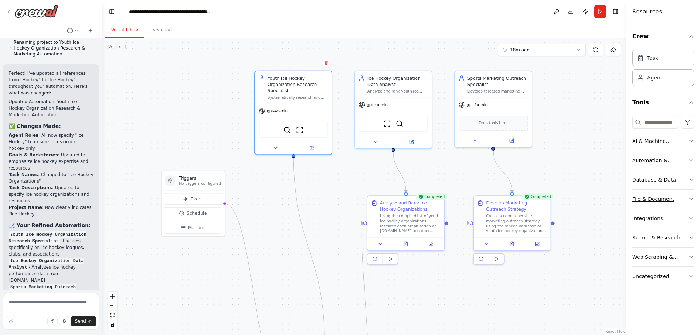
click at [688, 199] on button "File & Document" at bounding box center [663, 199] width 62 height 19
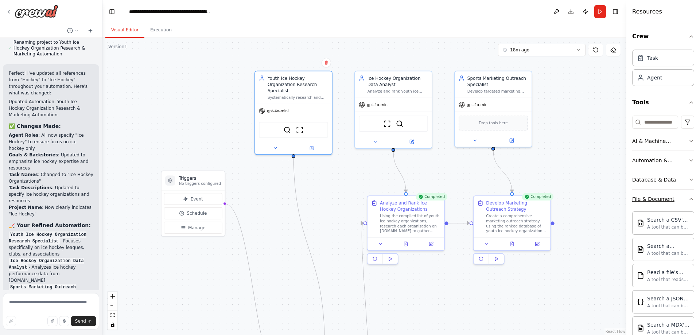
click at [688, 196] on button "File & Document" at bounding box center [663, 199] width 62 height 19
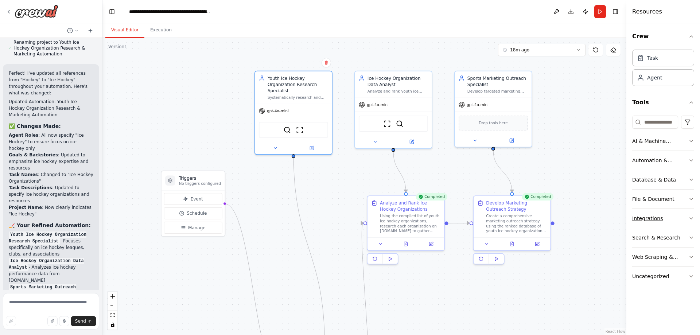
click at [685, 214] on button "Integrations" at bounding box center [663, 218] width 62 height 19
click at [690, 219] on icon "button" at bounding box center [692, 219] width 6 height 6
click at [686, 233] on button "Search & Research" at bounding box center [663, 237] width 62 height 19
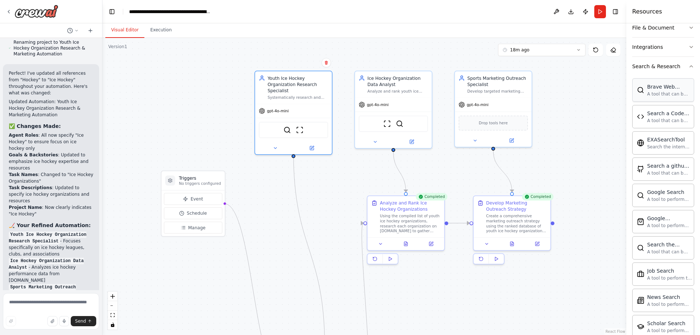
scroll to position [184, 0]
